Goal: Transaction & Acquisition: Purchase product/service

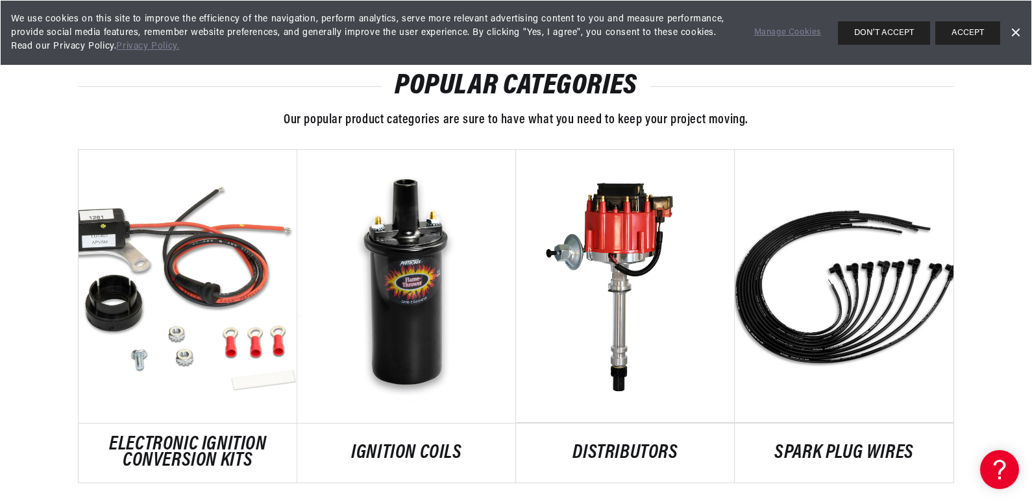
scroll to position [649, 0]
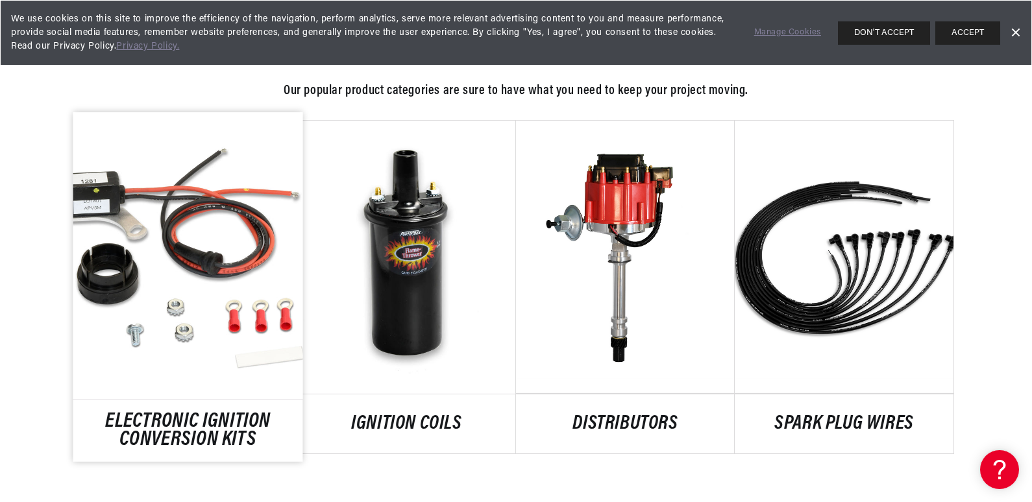
click at [161, 419] on link "ELECTRONIC IGNITION CONVERSION KITS" at bounding box center [188, 430] width 230 height 35
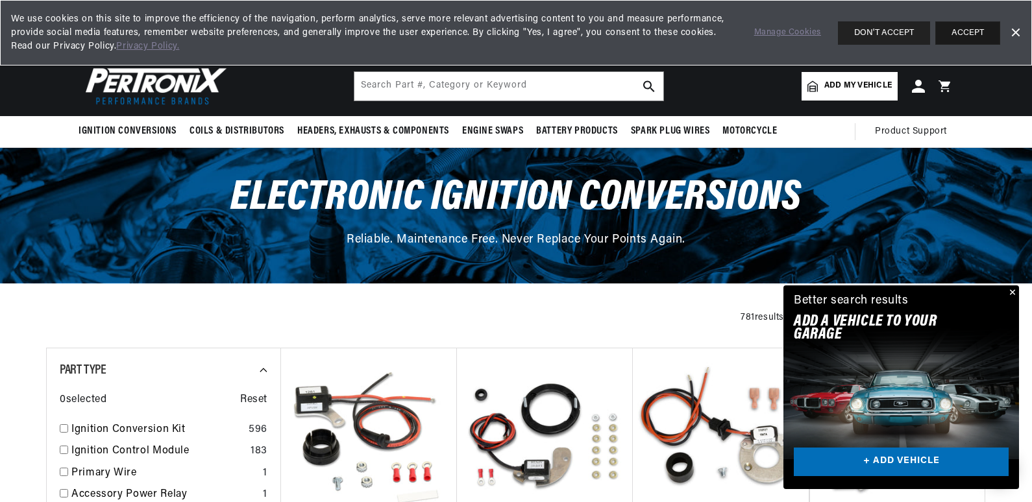
scroll to position [0, 393]
click at [986, 36] on button "ACCEPT" at bounding box center [967, 32] width 65 height 23
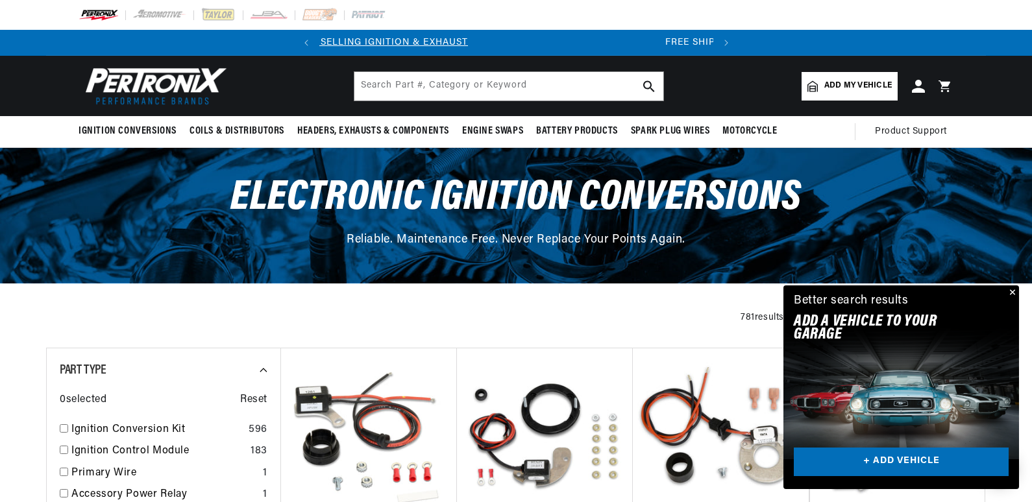
scroll to position [0, 0]
click at [1011, 290] on div "Close dialog NEED HELP? Make finding the right part easy. Adding your vehicle t…" at bounding box center [516, 251] width 1033 height 502
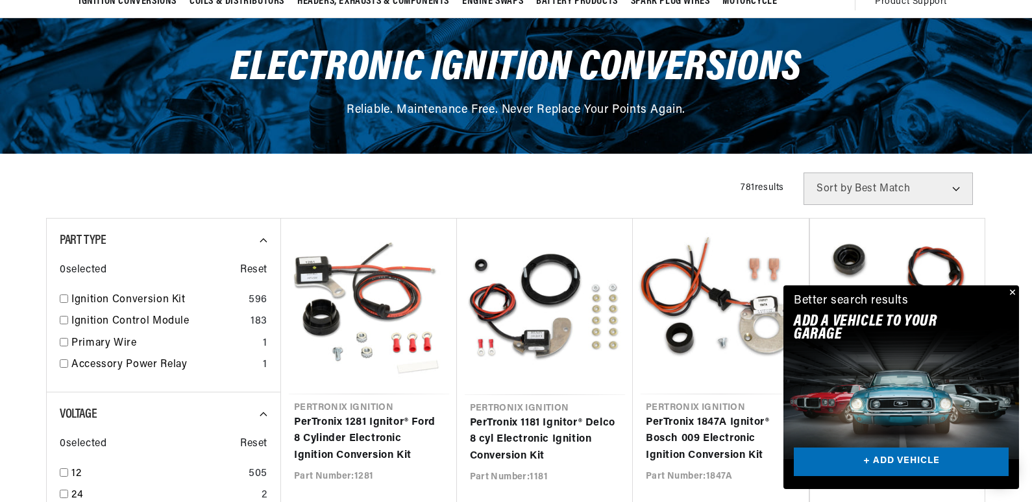
scroll to position [0, 393]
click at [1014, 292] on button "Close" at bounding box center [1011, 294] width 16 height 16
